Goal: Information Seeking & Learning: Learn about a topic

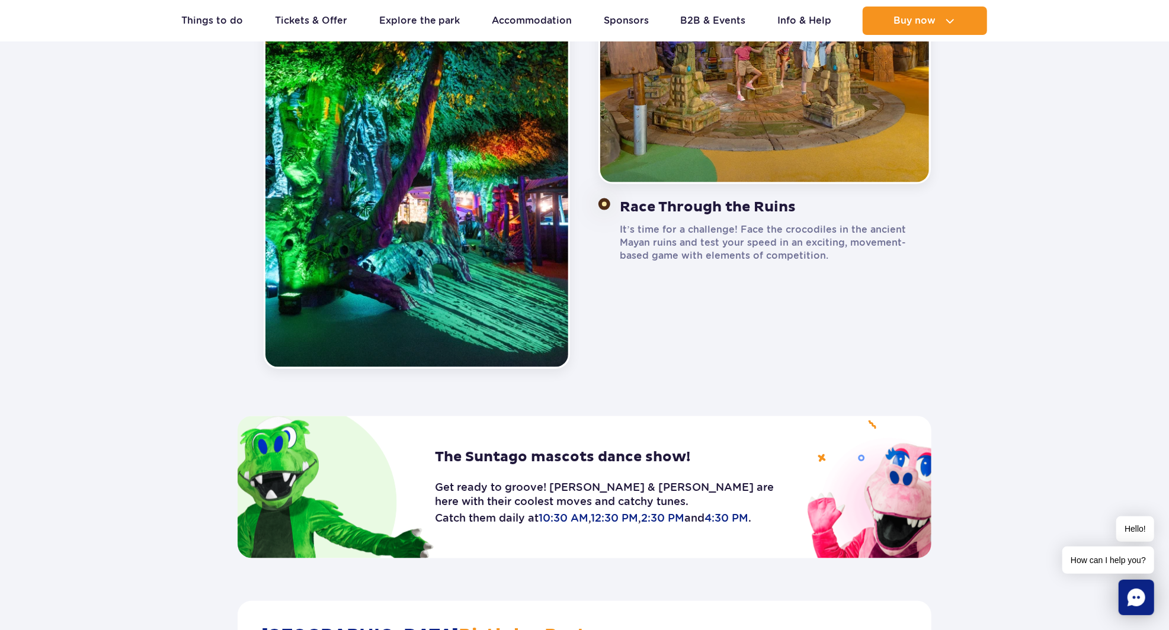
scroll to position [1330, 0]
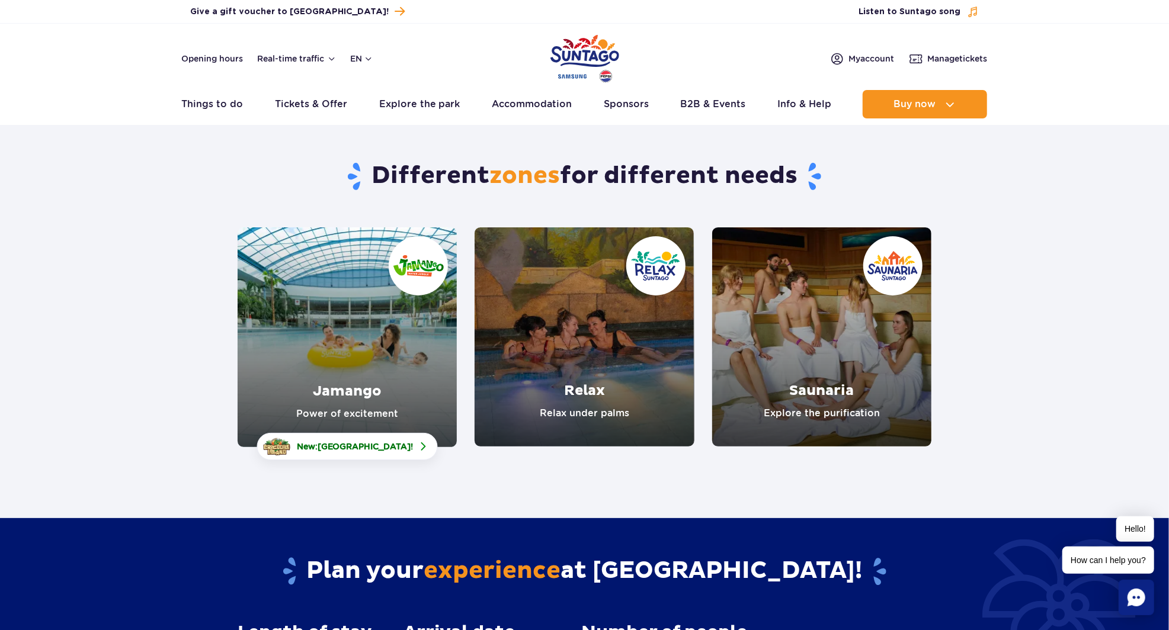
click at [406, 355] on link "Jamango" at bounding box center [347, 337] width 219 height 220
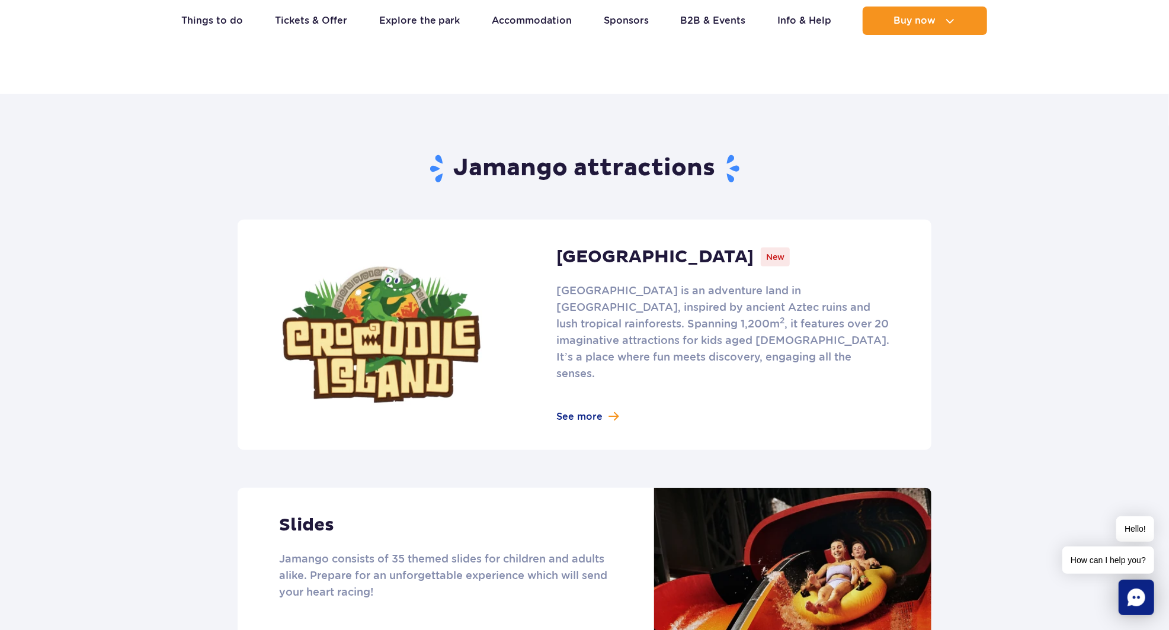
scroll to position [638, 0]
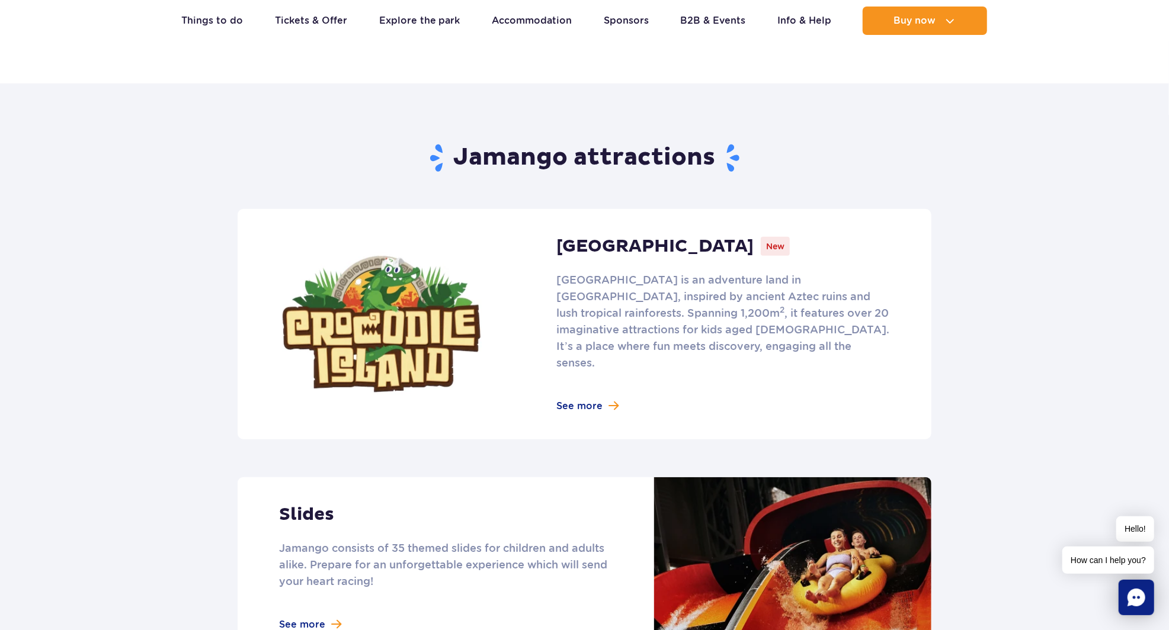
click at [605, 406] on link at bounding box center [585, 324] width 694 height 230
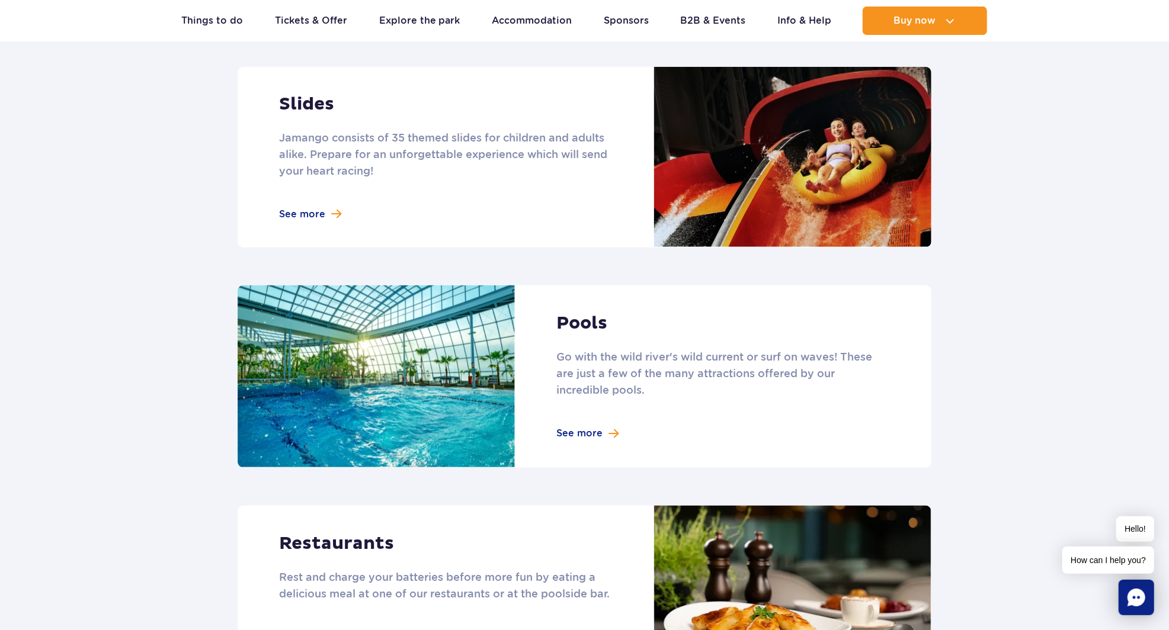
scroll to position [1047, 0]
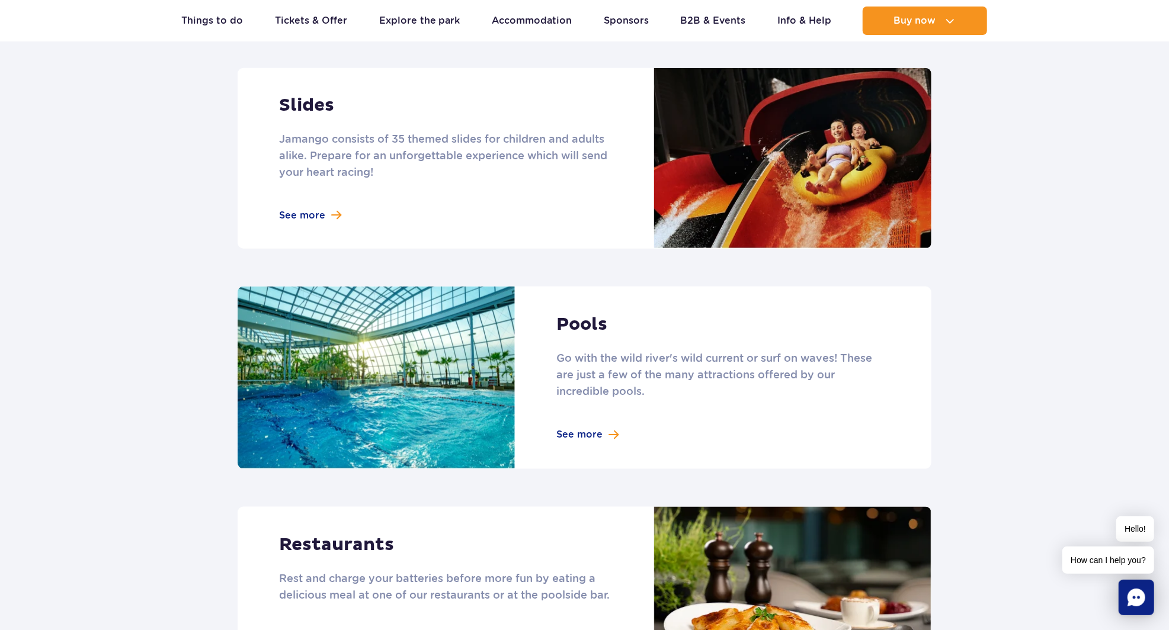
click at [602, 416] on link at bounding box center [585, 378] width 694 height 182
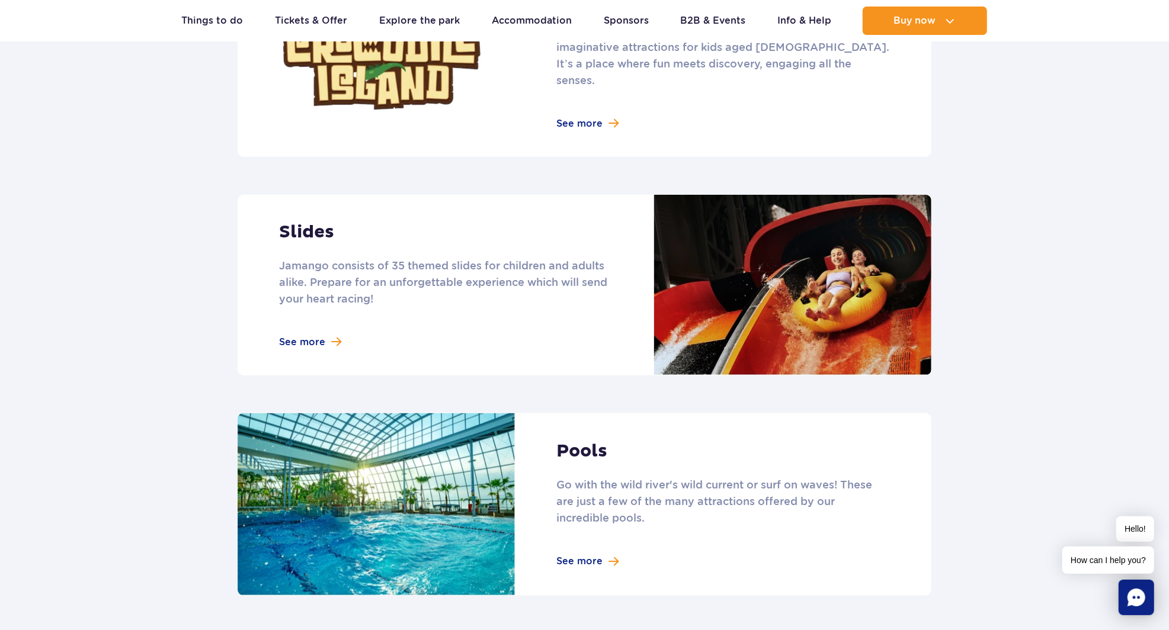
scroll to position [920, 0]
click at [764, 309] on link at bounding box center [585, 285] width 694 height 181
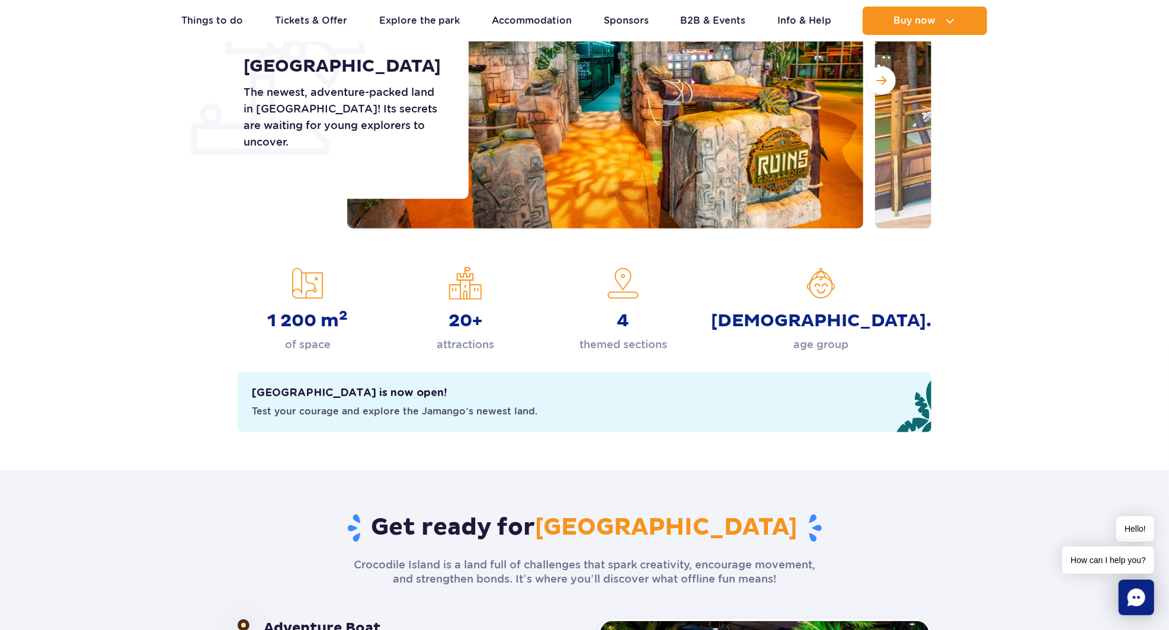
scroll to position [263, 0]
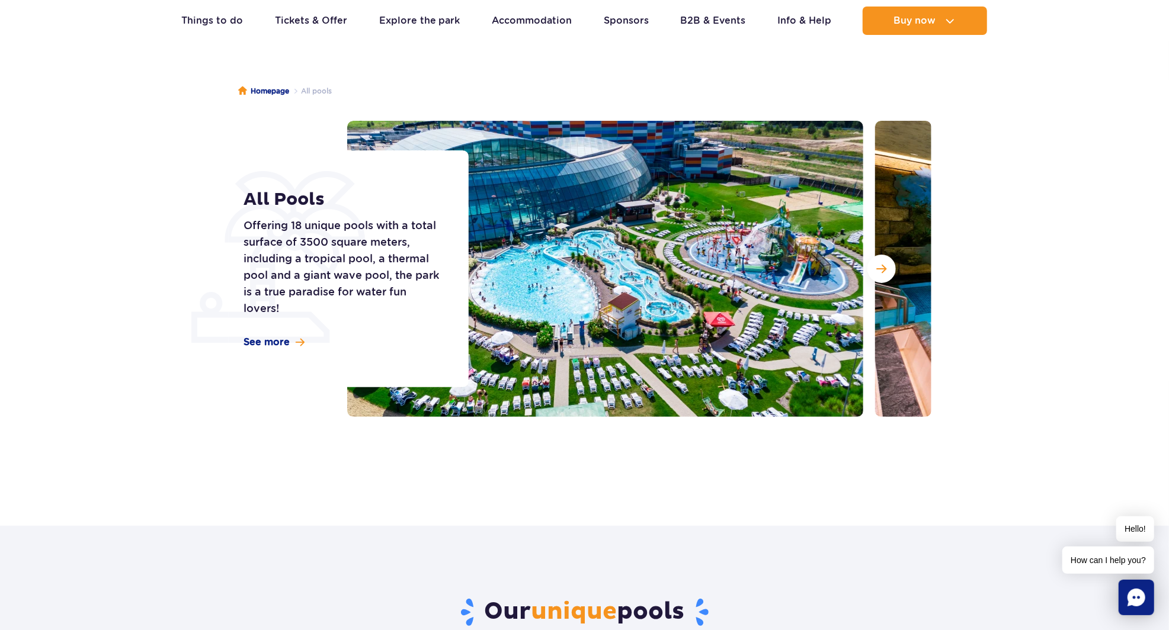
scroll to position [72, 0]
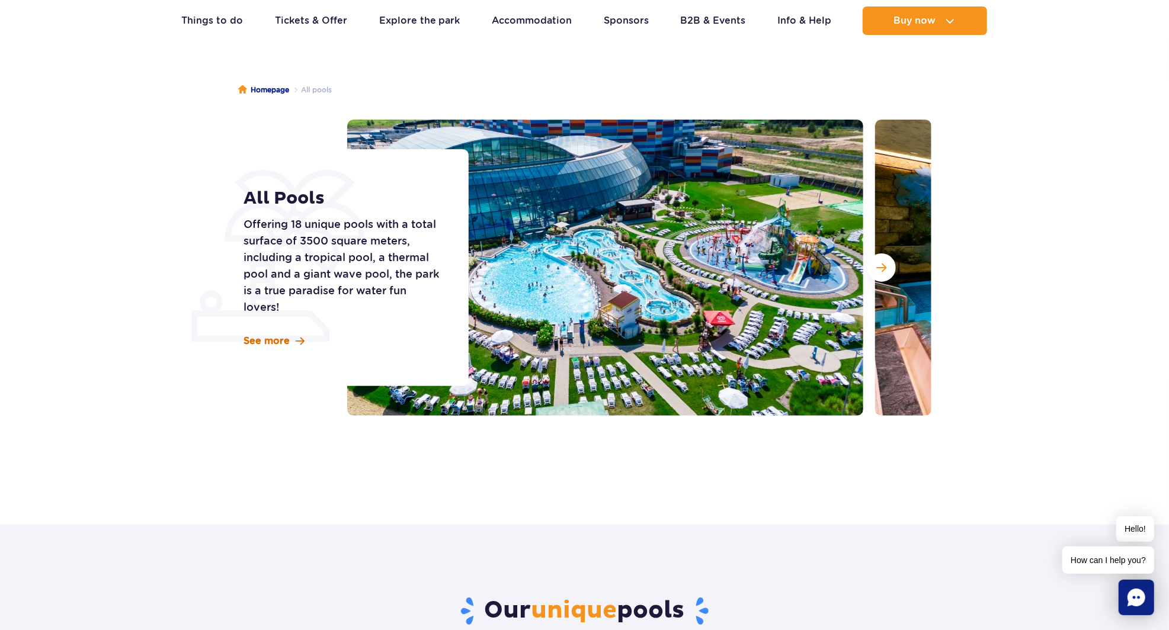
click at [273, 342] on span "See more" at bounding box center [266, 341] width 46 height 13
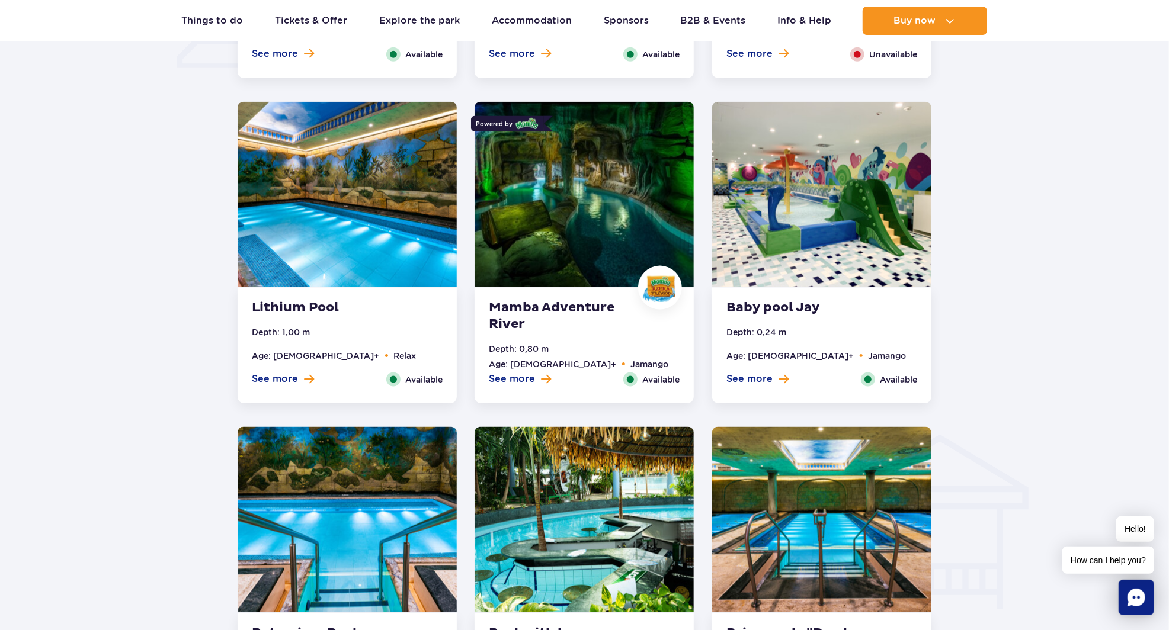
scroll to position [1067, 0]
click at [603, 247] on img at bounding box center [584, 194] width 219 height 185
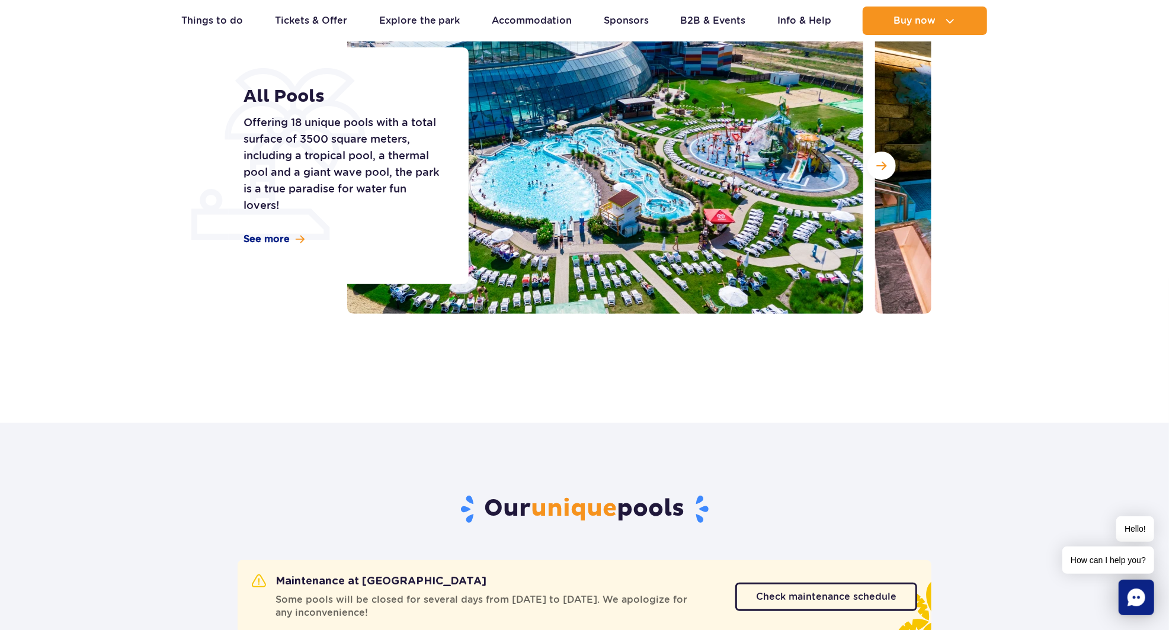
scroll to position [0, 0]
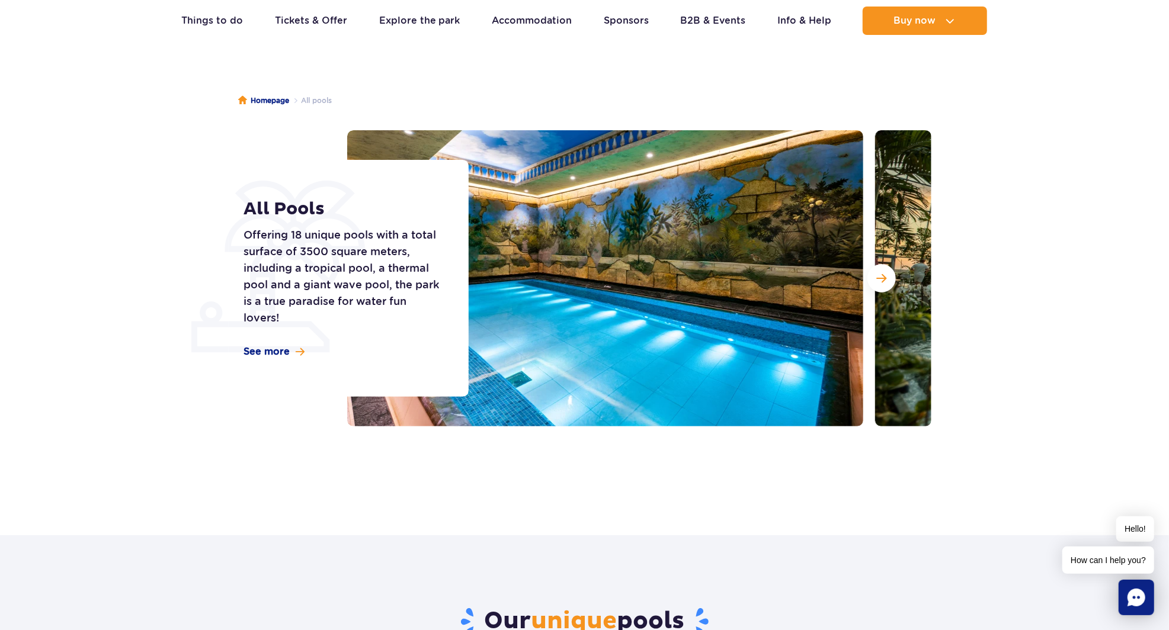
scroll to position [72, 0]
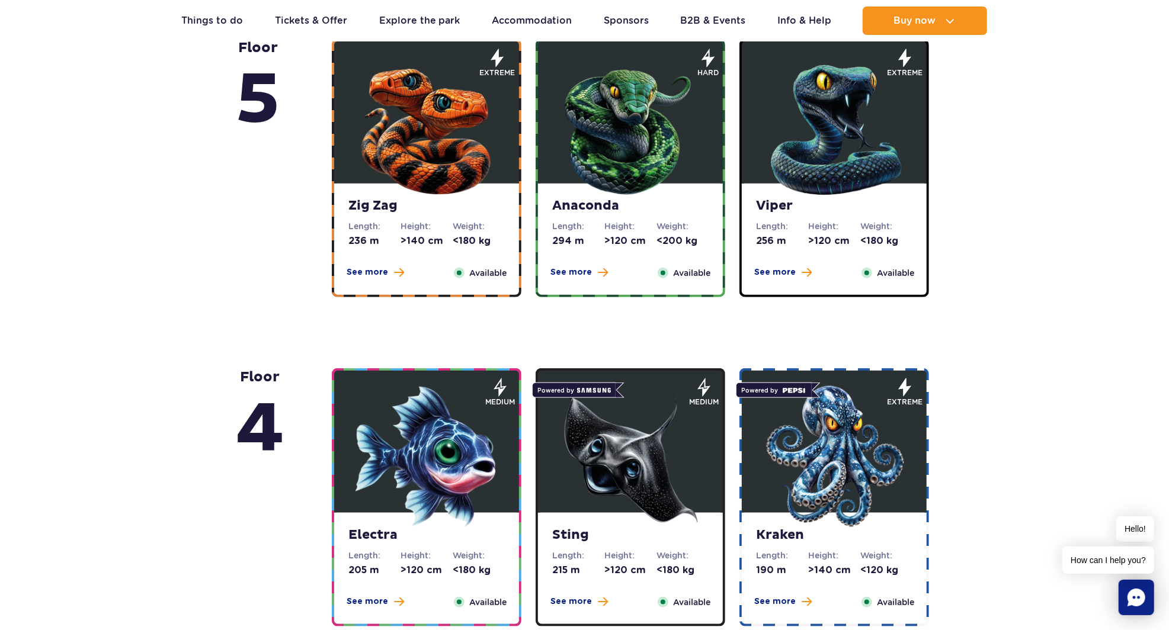
scroll to position [835, 0]
